Goal: Information Seeking & Learning: Learn about a topic

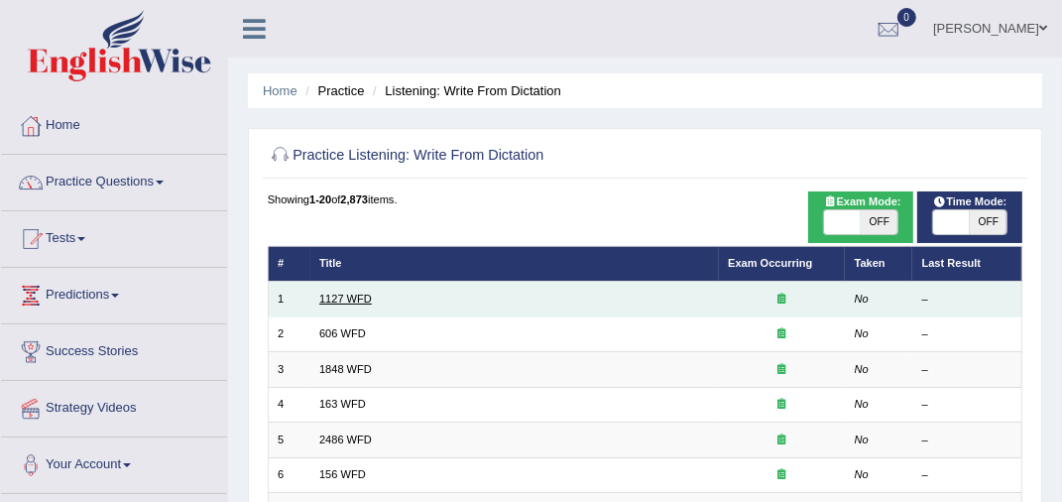
click at [337, 301] on link "1127 WFD" at bounding box center [345, 298] width 53 height 12
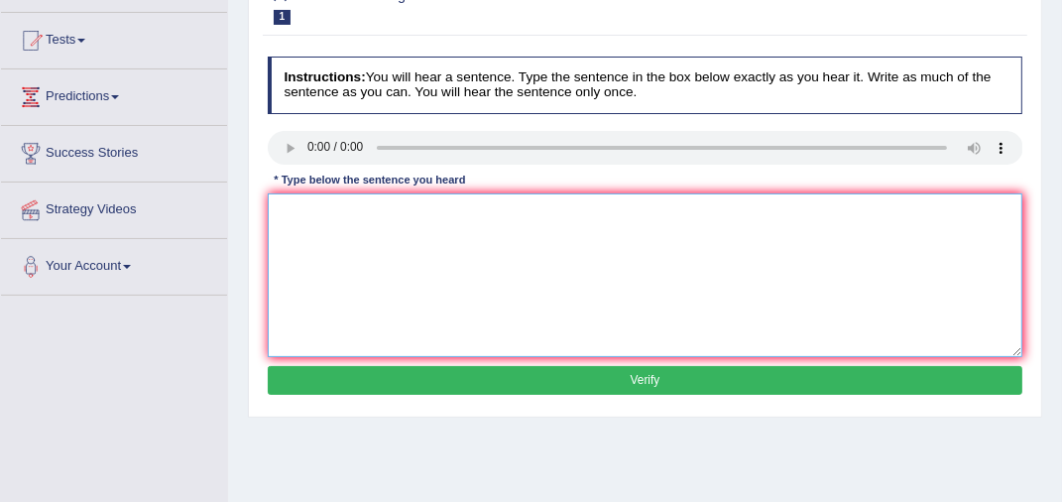
click at [305, 216] on textarea at bounding box center [645, 275] width 755 height 164
click at [300, 234] on textarea at bounding box center [645, 275] width 755 height 164
type textarea "a university degree is a requirement to enter many proffesions"
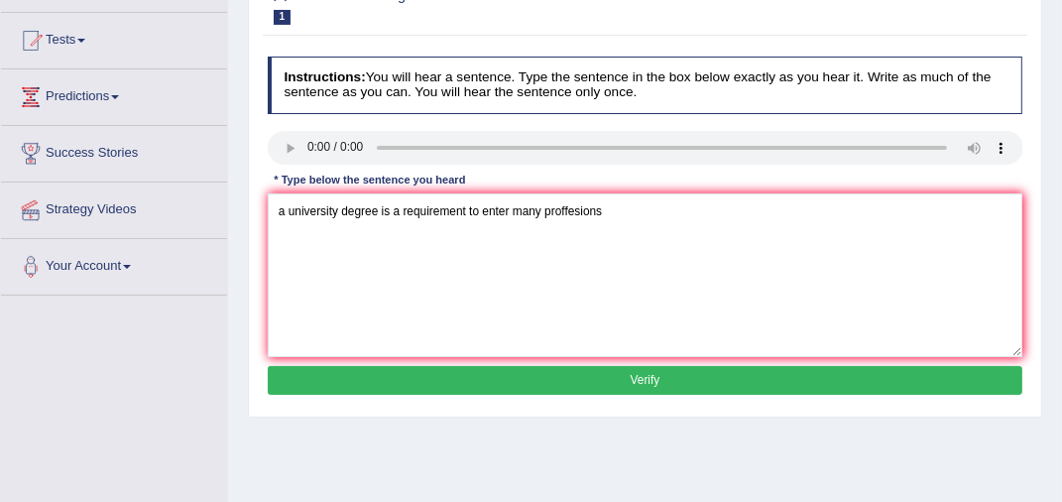
click at [607, 381] on button "Verify" at bounding box center [645, 380] width 755 height 29
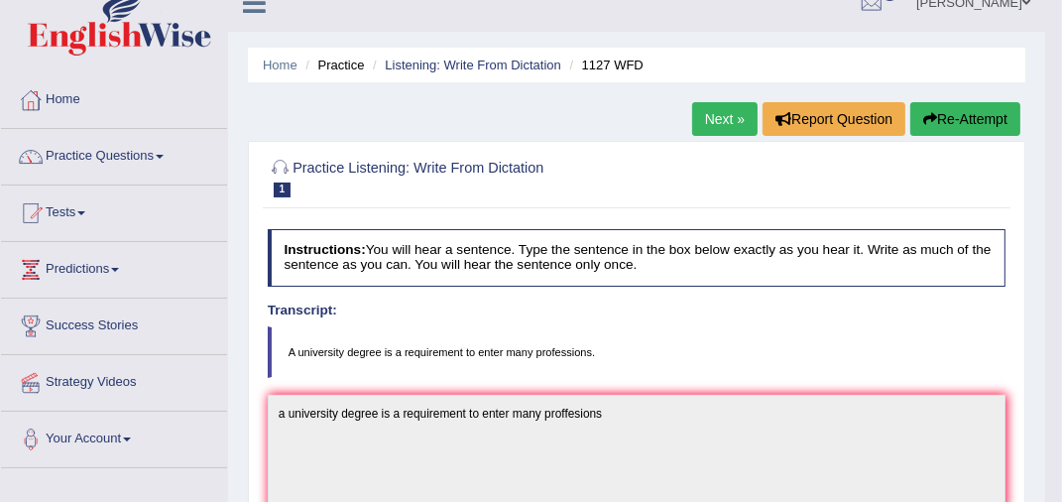
scroll to position [125, 0]
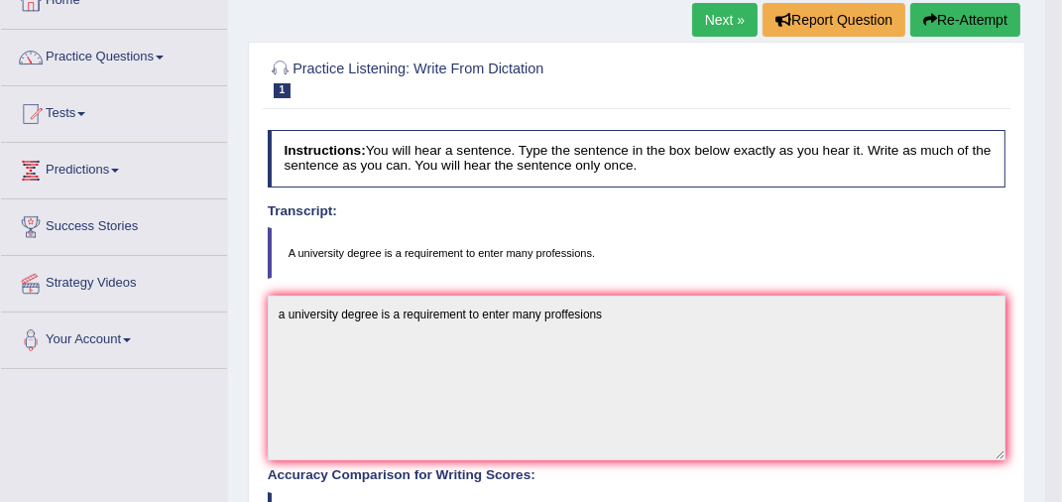
click at [629, 315] on textarea "a university degree is a requirement to enter many proffesions" at bounding box center [637, 377] width 738 height 164
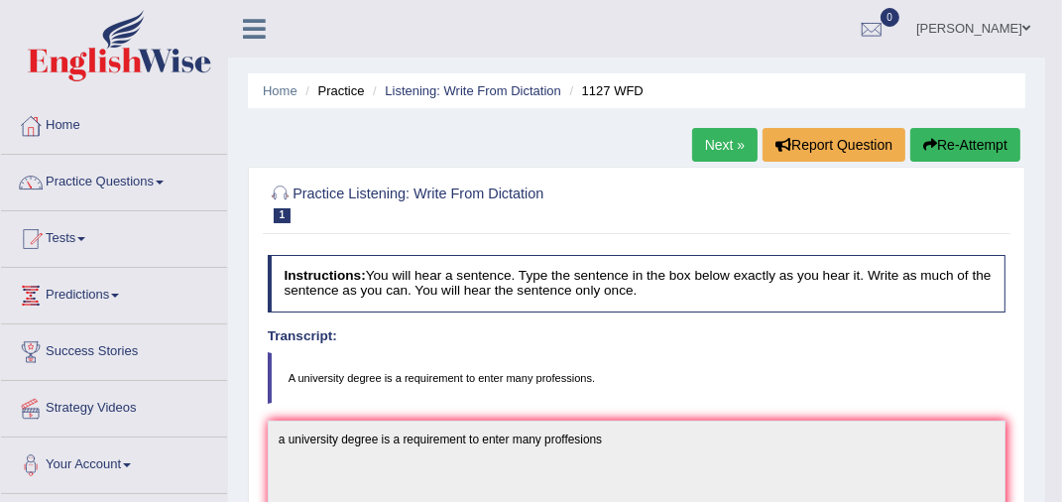
click at [971, 148] on button "Re-Attempt" at bounding box center [965, 145] width 110 height 34
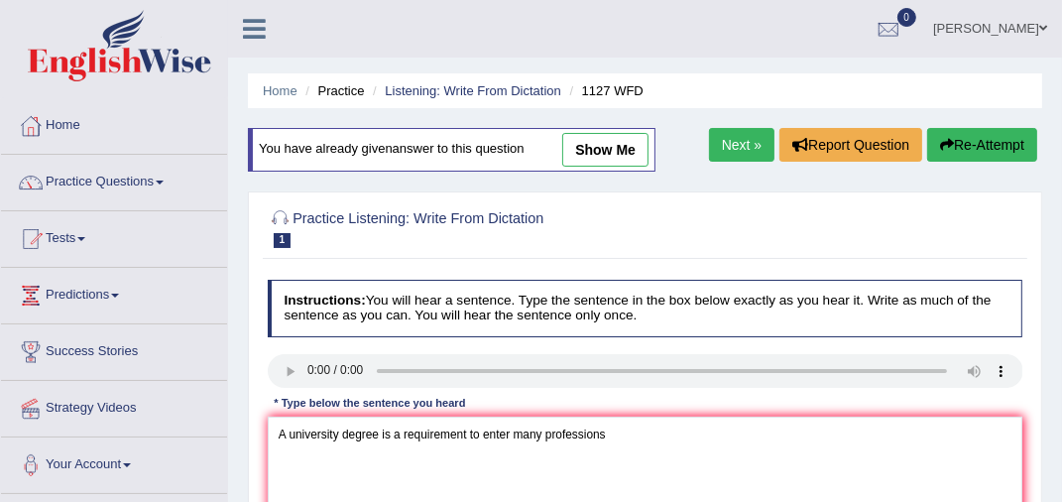
scroll to position [198, 0]
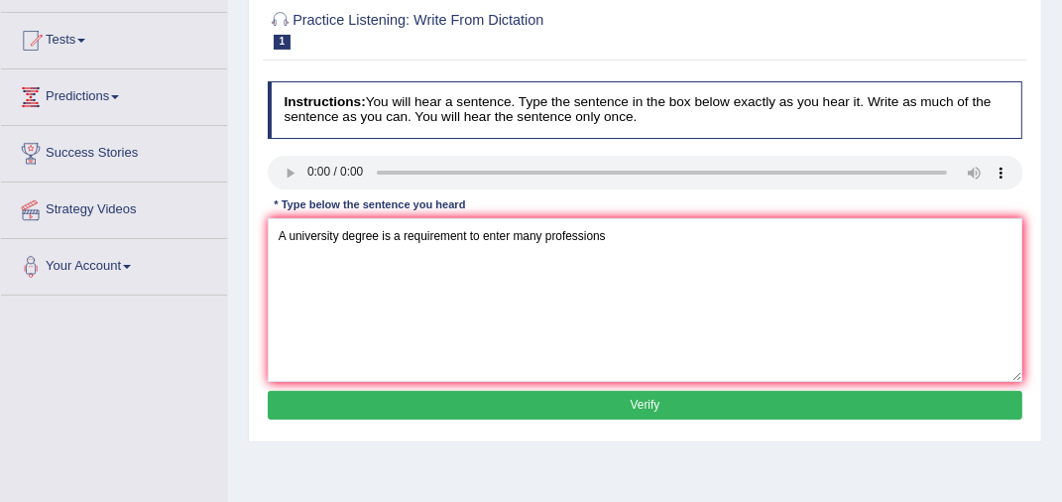
type textarea "A university degree is a requirement to enter many professions"
click at [646, 402] on button "Verify" at bounding box center [645, 405] width 755 height 29
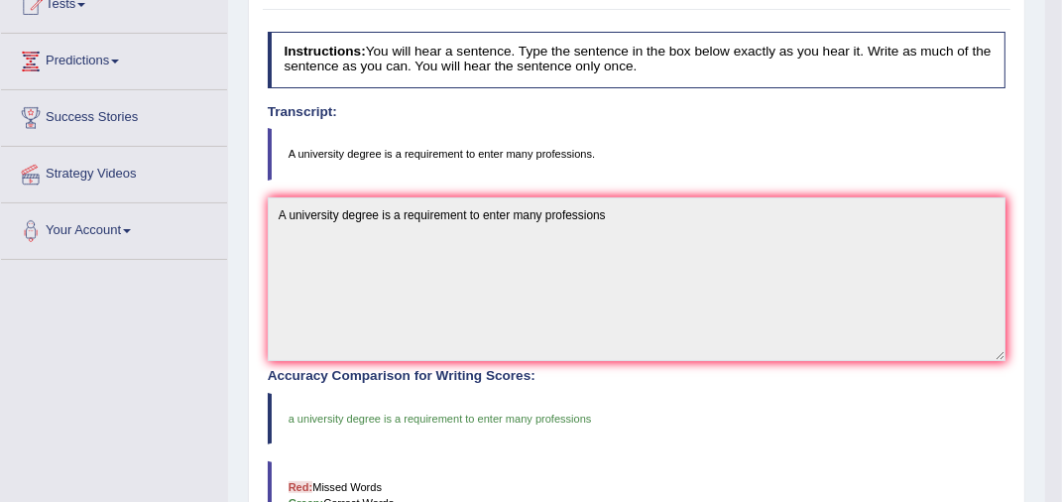
scroll to position [36, 0]
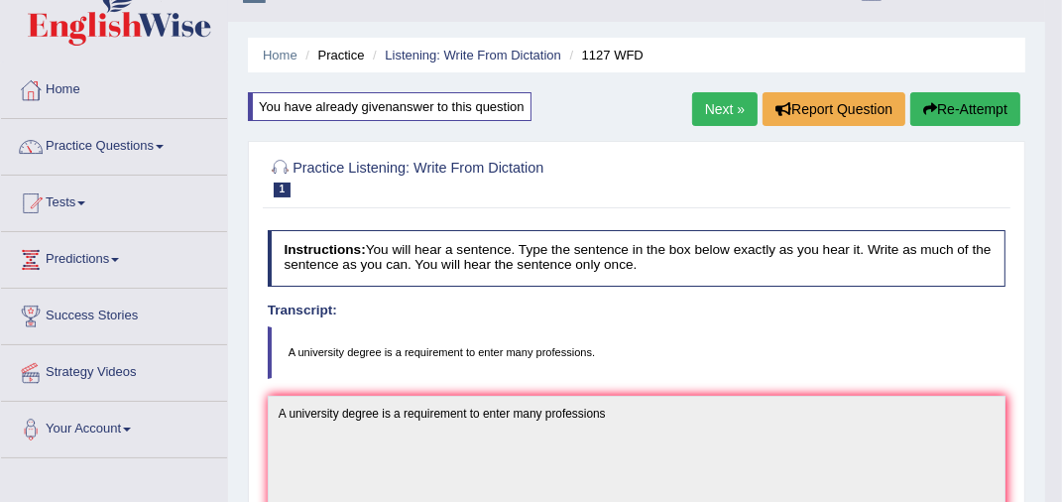
click at [713, 101] on link "Next »" at bounding box center [724, 109] width 65 height 34
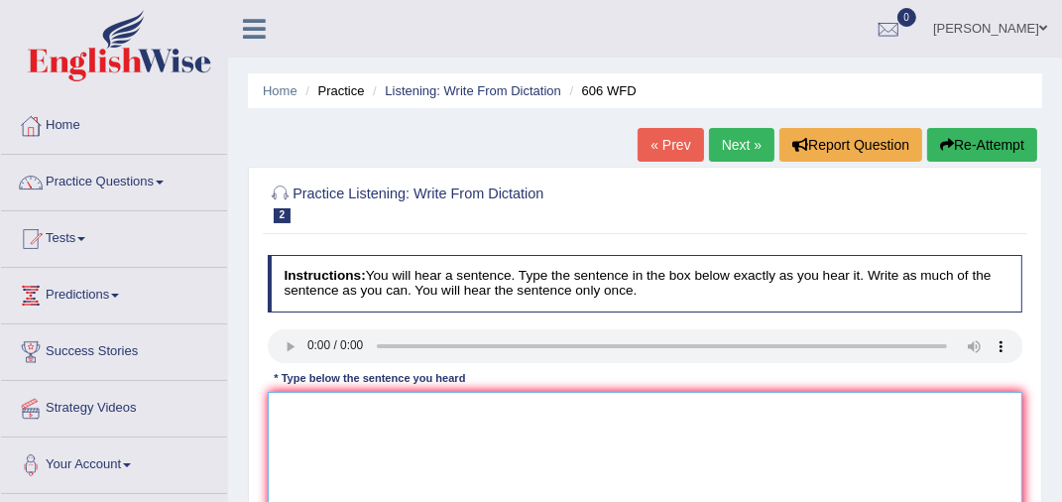
click at [304, 446] on textarea at bounding box center [645, 474] width 755 height 164
click at [296, 403] on textarea at bounding box center [645, 474] width 755 height 164
type textarea "Student study the langude and later join to increase."
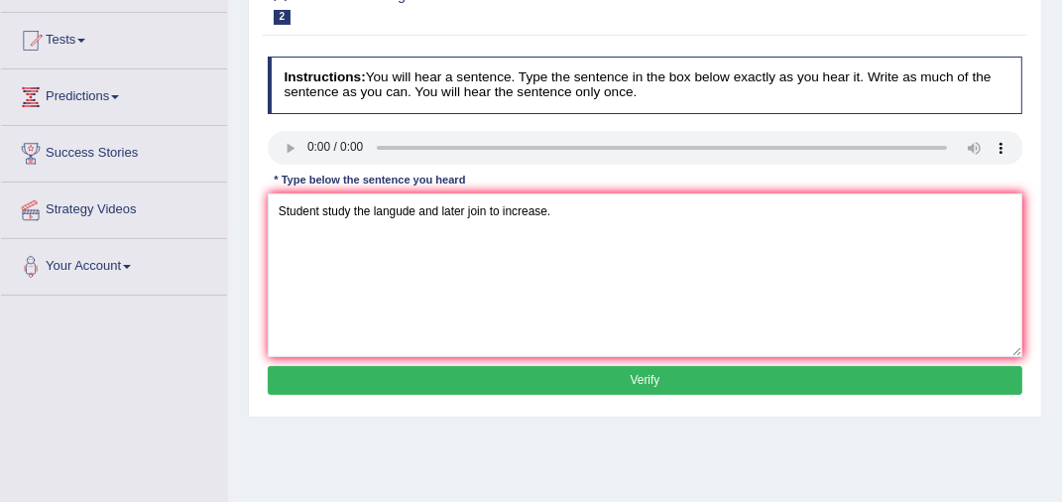
scroll to position [297, 0]
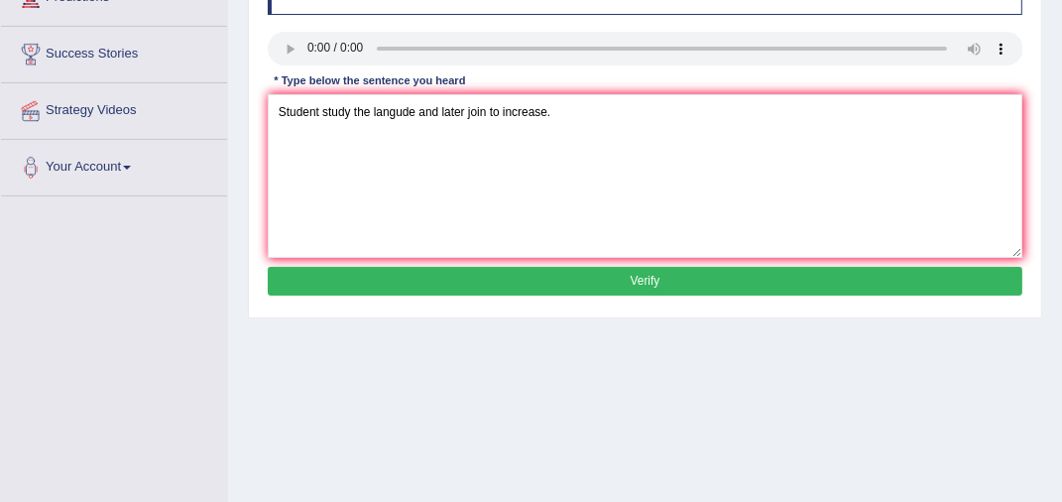
click at [642, 277] on button "Verify" at bounding box center [645, 281] width 755 height 29
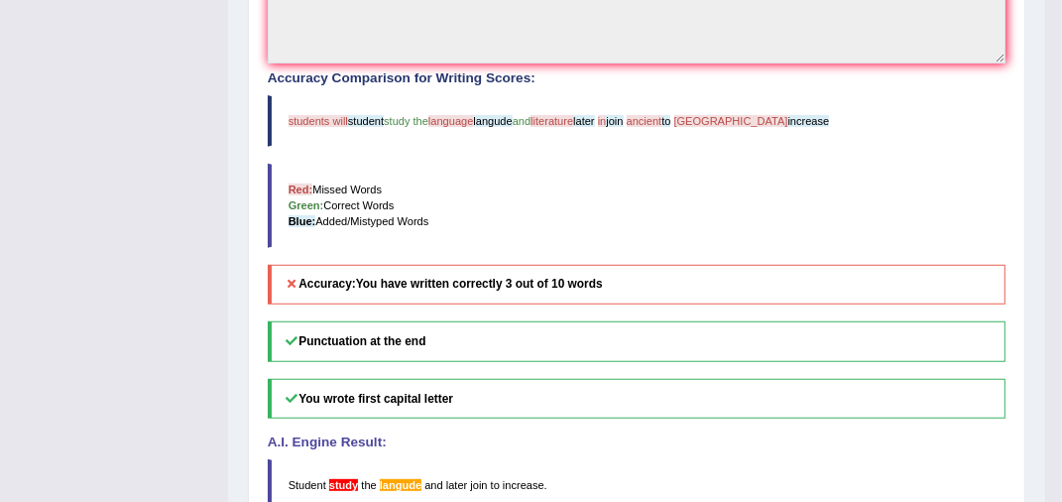
scroll to position [125, 0]
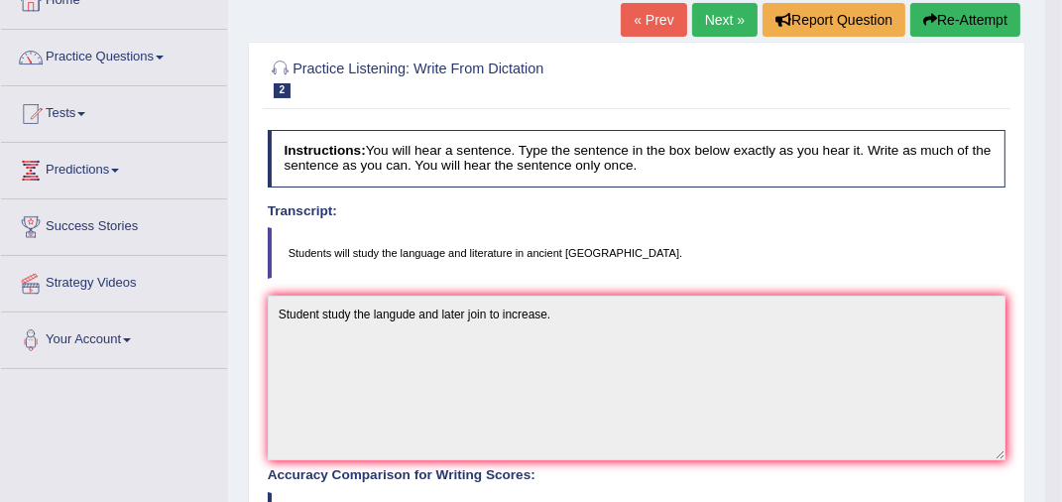
click at [932, 14] on icon "button" at bounding box center [930, 20] width 14 height 14
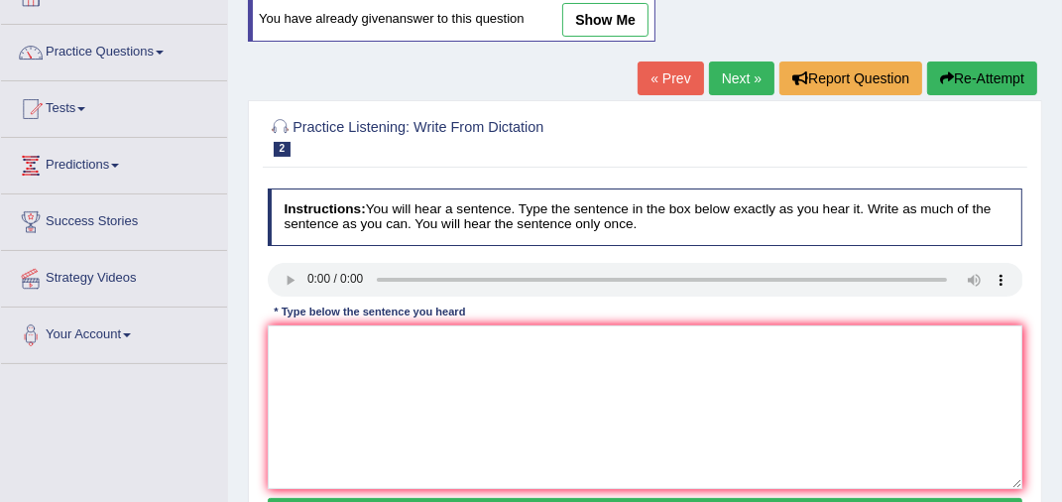
scroll to position [125, 0]
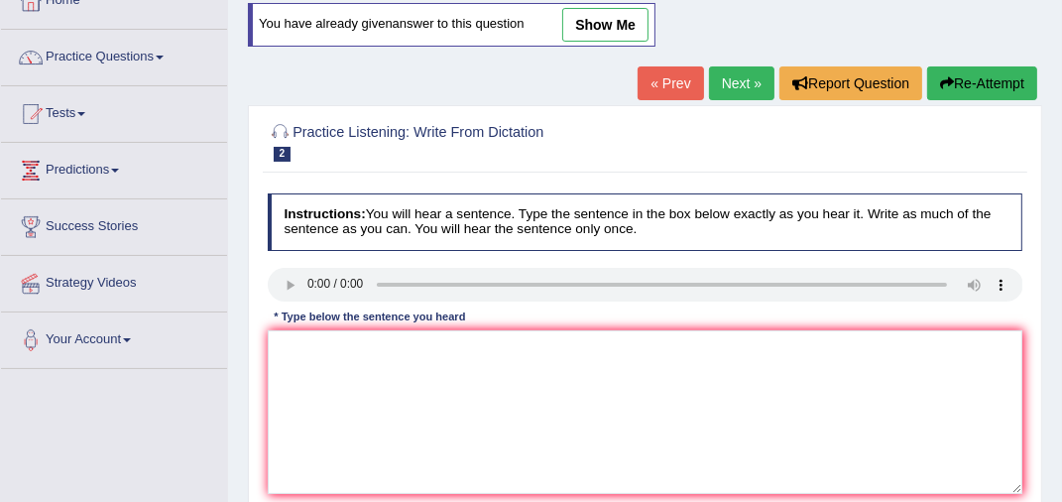
click at [722, 79] on link "Next »" at bounding box center [741, 83] width 65 height 34
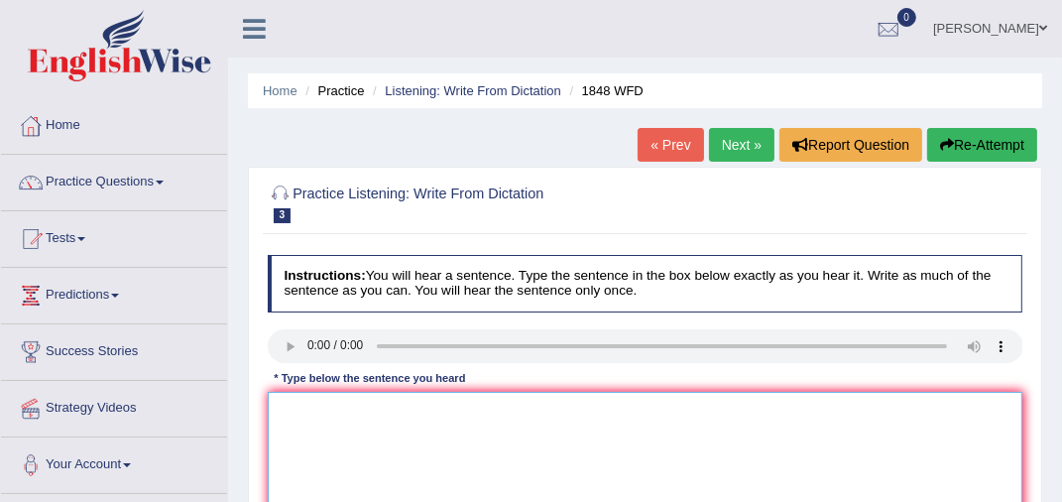
click at [322, 420] on textarea at bounding box center [645, 474] width 755 height 164
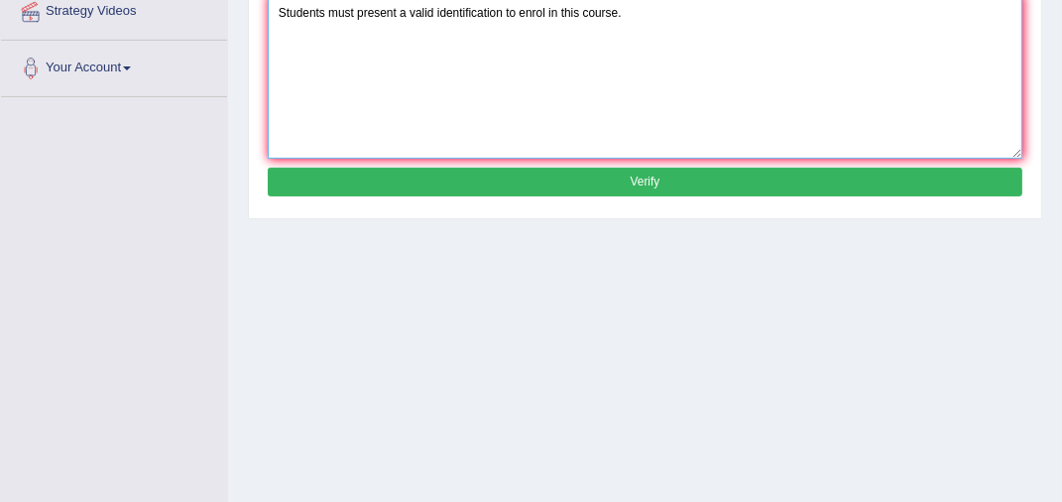
scroll to position [496, 0]
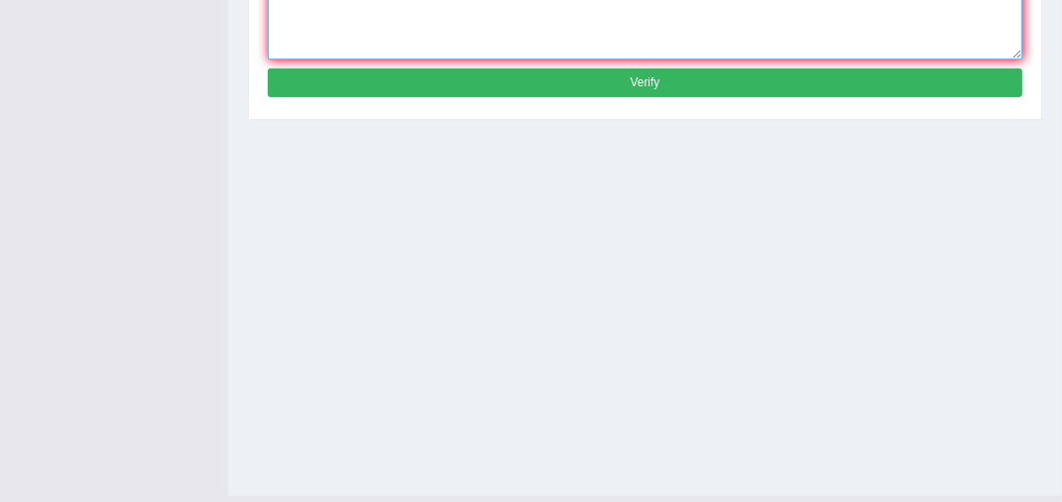
type textarea "Students must present a valid identification to enrol in this course."
click at [579, 79] on button "Verify" at bounding box center [645, 82] width 755 height 29
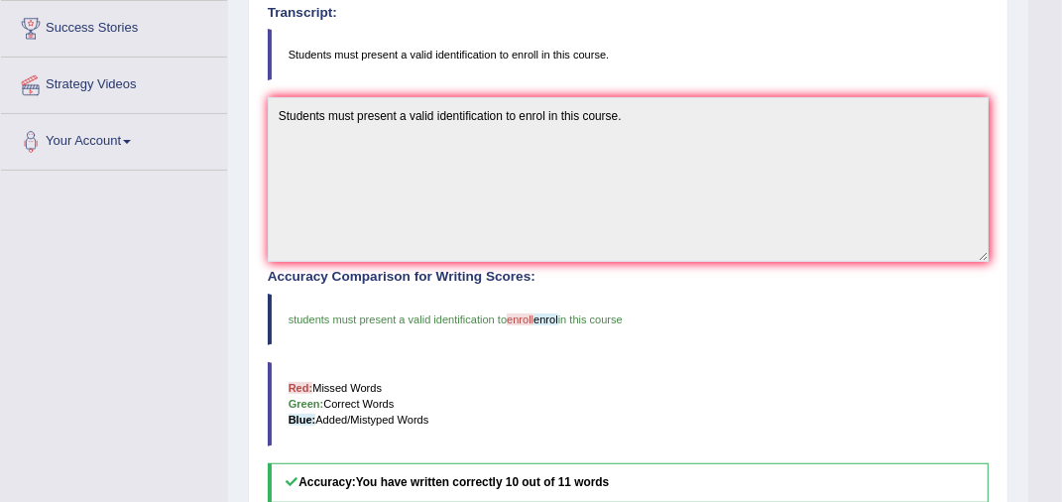
scroll to position [125, 0]
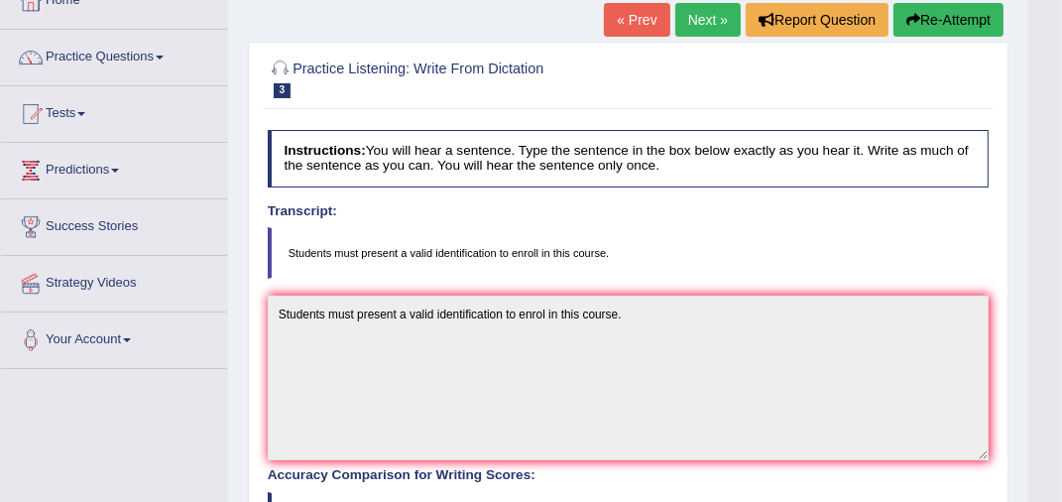
click at [701, 29] on link "Next »" at bounding box center [707, 20] width 65 height 34
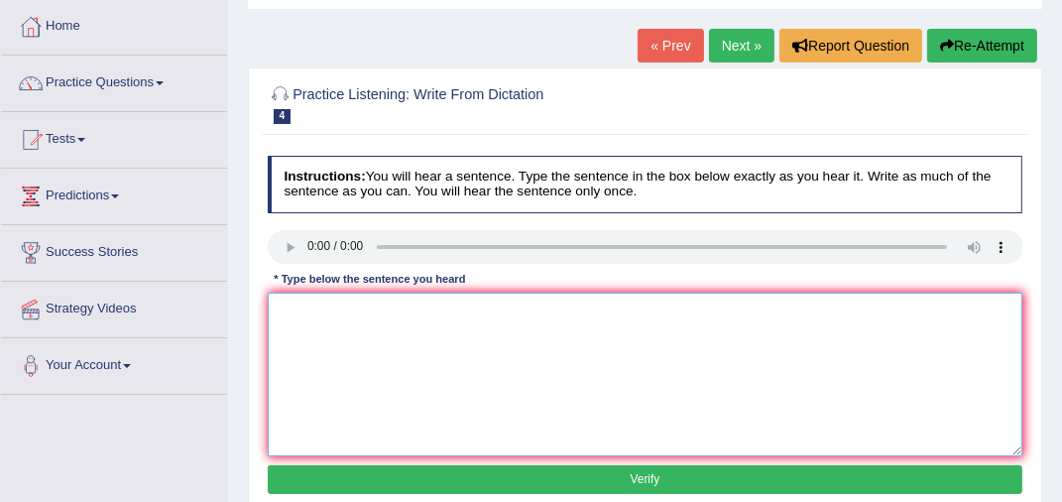
click at [289, 337] on textarea at bounding box center [645, 374] width 755 height 164
type textarea "A number of assignments would be submitted to the conference."
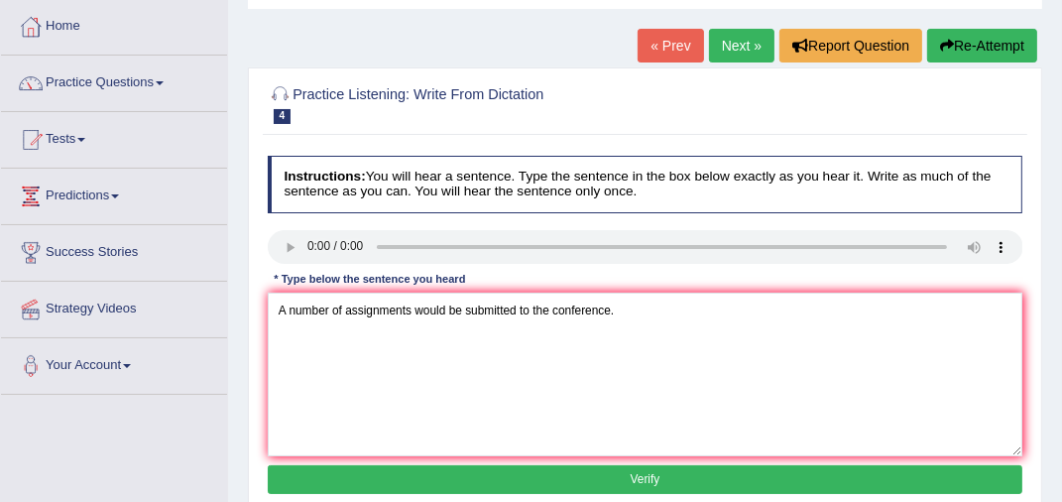
click at [446, 482] on button "Verify" at bounding box center [645, 479] width 755 height 29
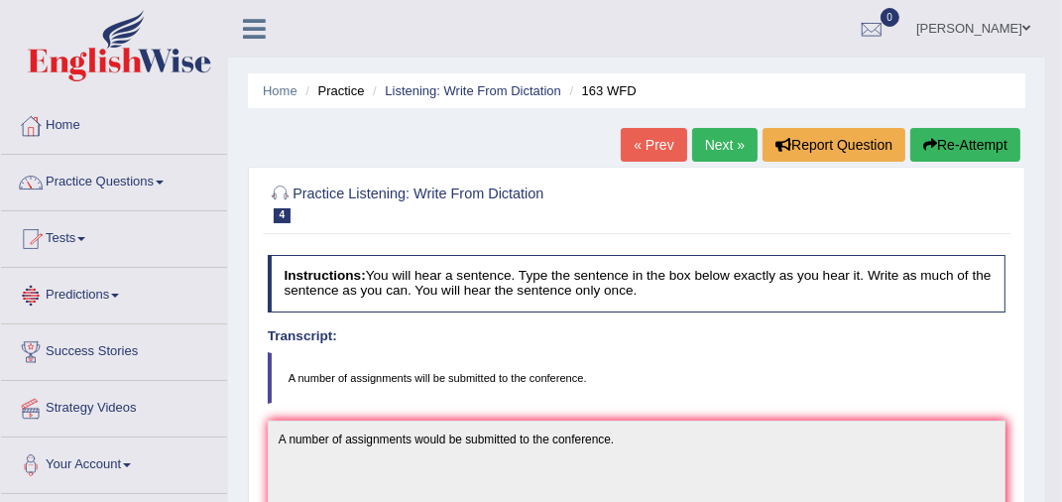
click at [81, 234] on link "Tests" at bounding box center [114, 236] width 226 height 50
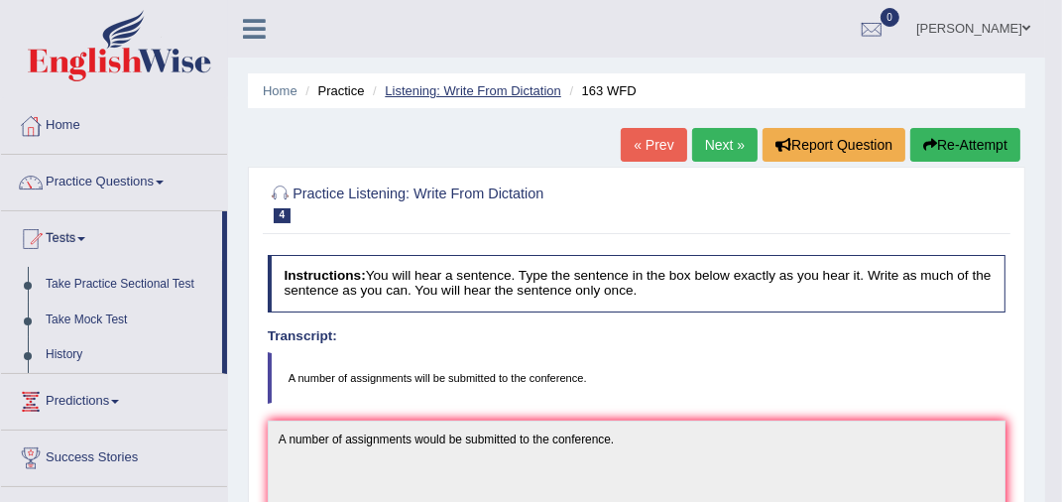
click at [408, 95] on link "Listening: Write From Dictation" at bounding box center [473, 90] width 176 height 15
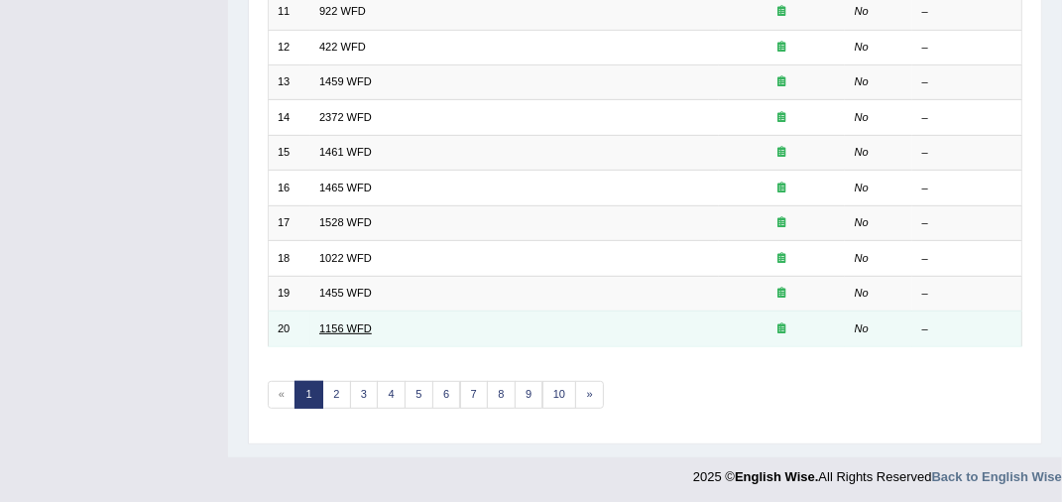
click at [352, 322] on link "1156 WFD" at bounding box center [345, 328] width 53 height 12
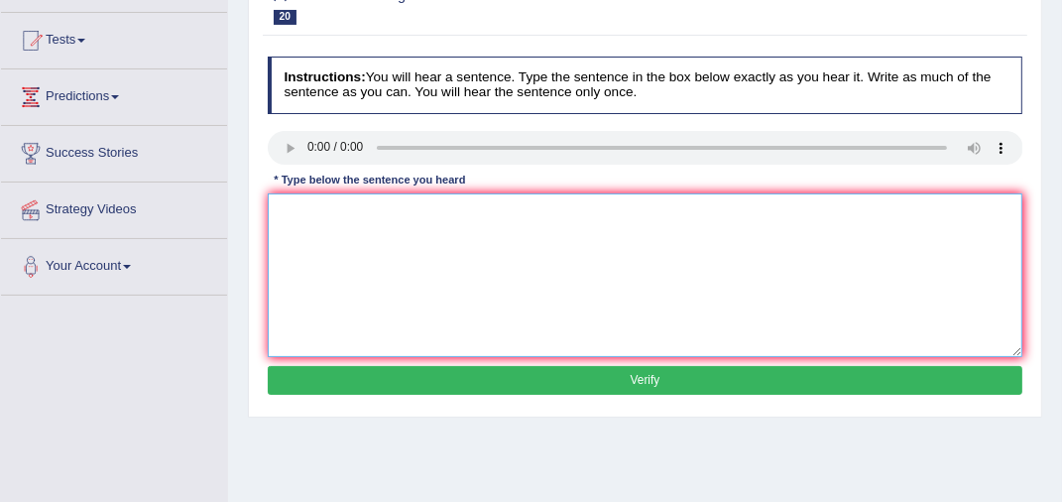
click at [370, 264] on textarea at bounding box center [645, 275] width 755 height 164
type textarea "Chemical reactions occure when substances change"
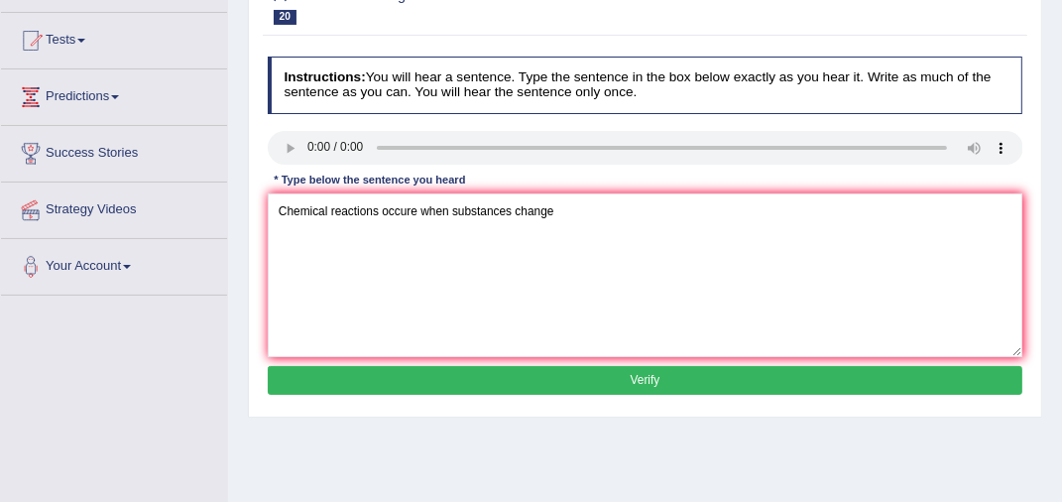
click at [583, 383] on button "Verify" at bounding box center [645, 380] width 755 height 29
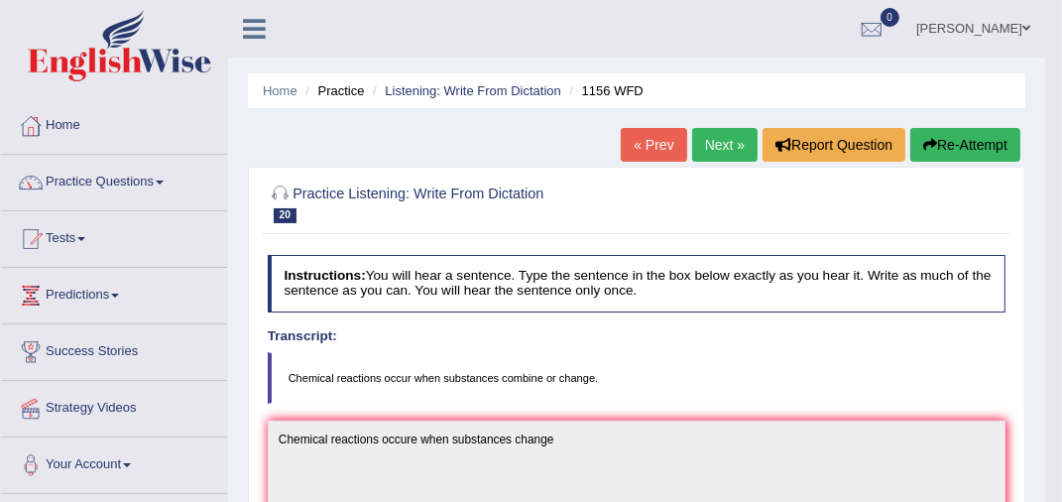
click at [945, 140] on button "Re-Attempt" at bounding box center [965, 145] width 110 height 34
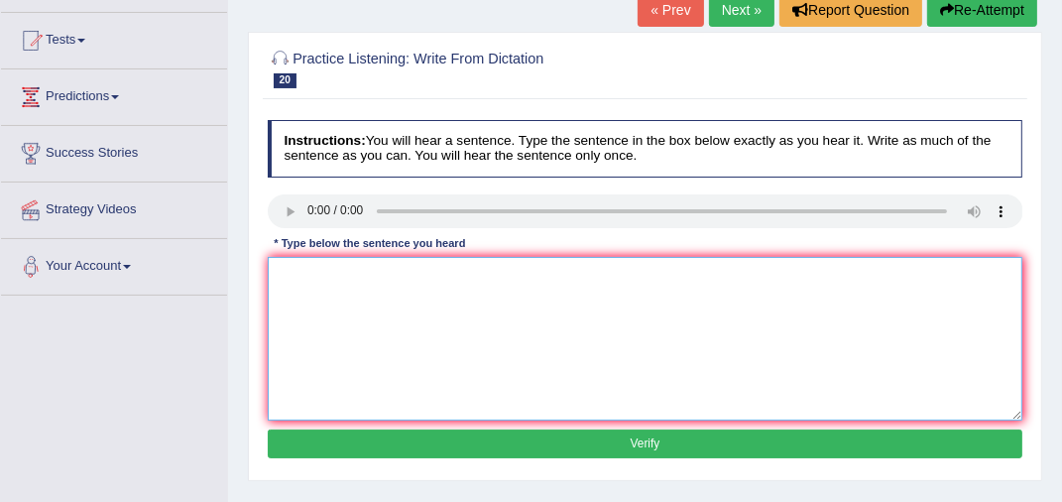
click at [325, 291] on textarea at bounding box center [645, 339] width 755 height 164
click at [314, 321] on textarea at bounding box center [645, 339] width 755 height 164
type textarea "Chemical reaction occure when substances combine or change."
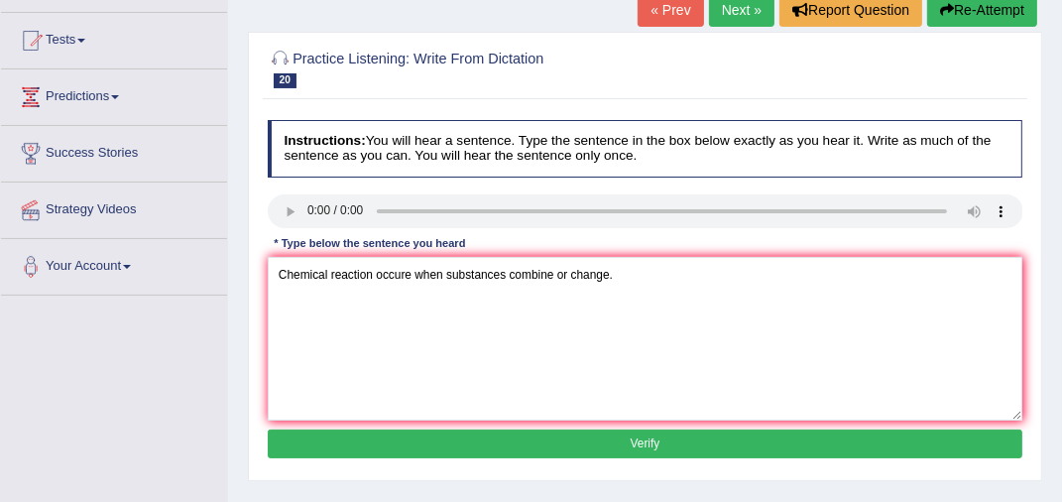
click at [349, 446] on button "Verify" at bounding box center [645, 443] width 755 height 29
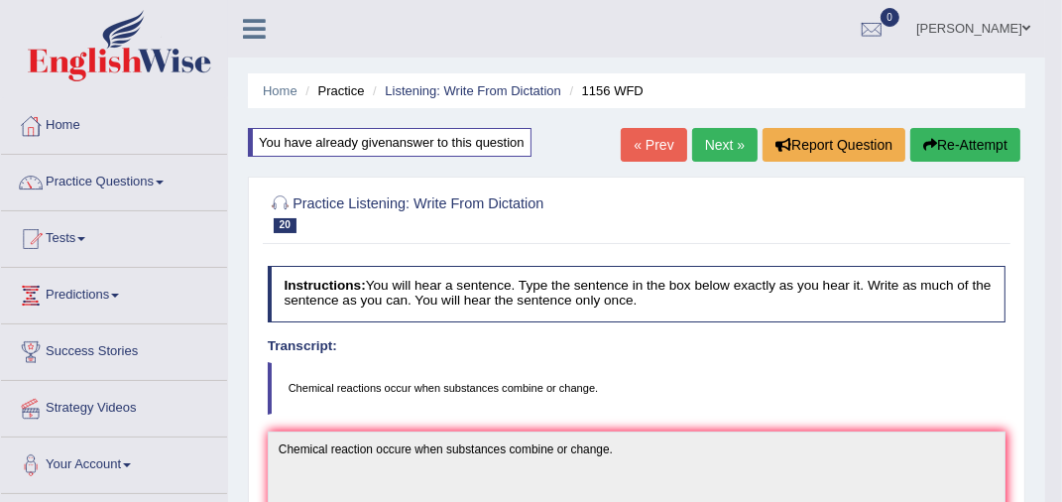
click at [698, 147] on link "Next »" at bounding box center [724, 145] width 65 height 34
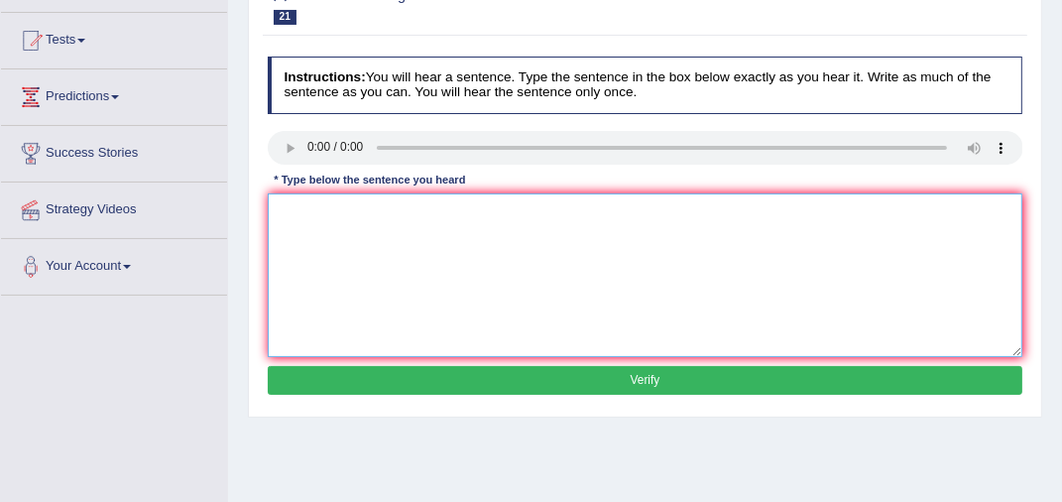
click at [301, 212] on textarea at bounding box center [645, 275] width 755 height 164
type textarea "All of your arguments must be supported by evidence and theories."
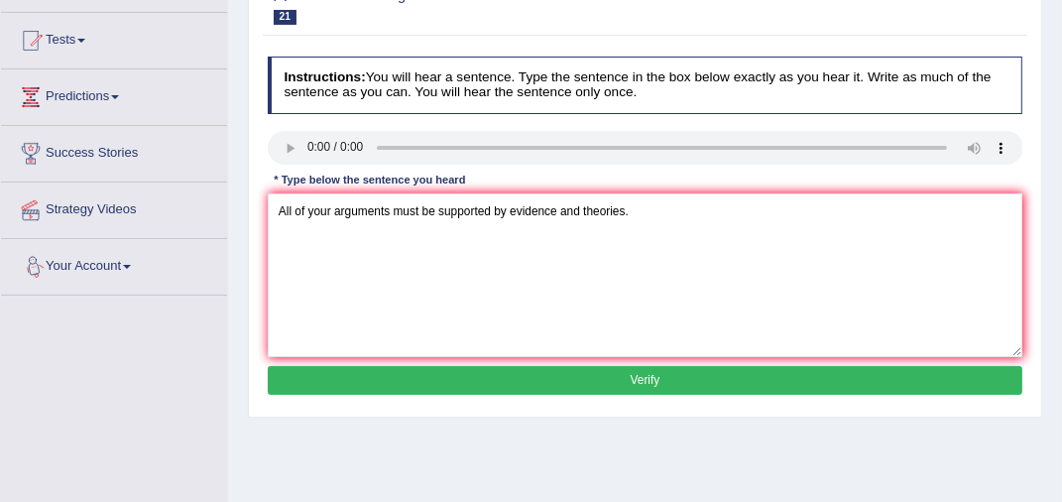
click at [472, 374] on button "Verify" at bounding box center [645, 380] width 755 height 29
